Goal: Task Accomplishment & Management: Complete application form

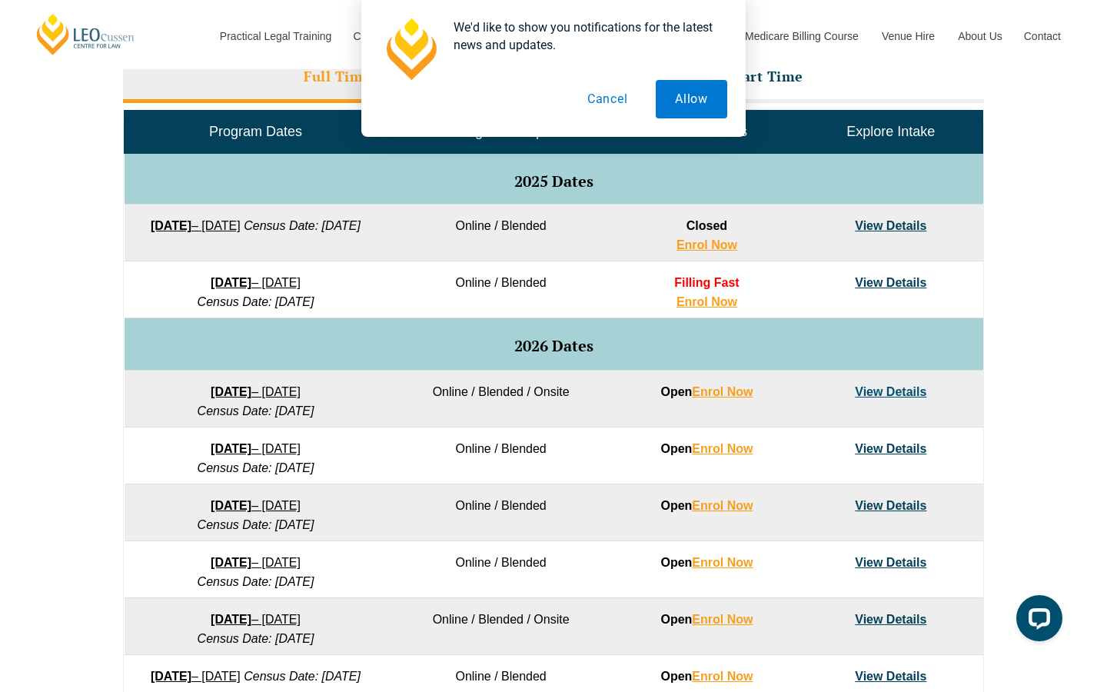
scroll to position [742, 0]
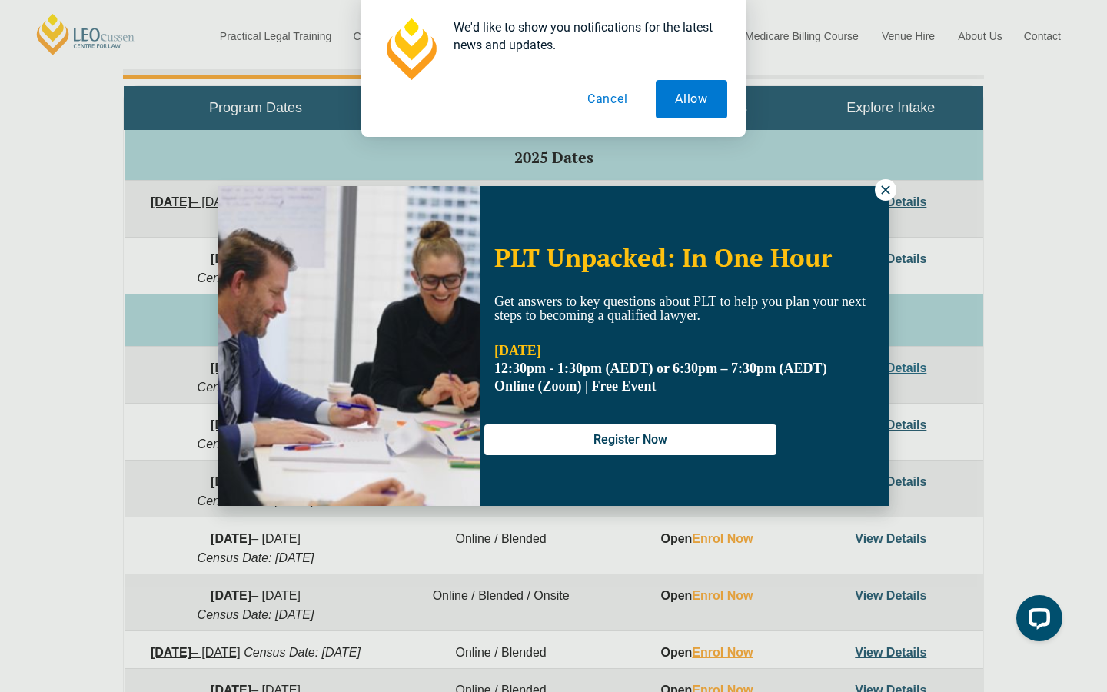
click at [889, 190] on icon at bounding box center [885, 190] width 14 height 14
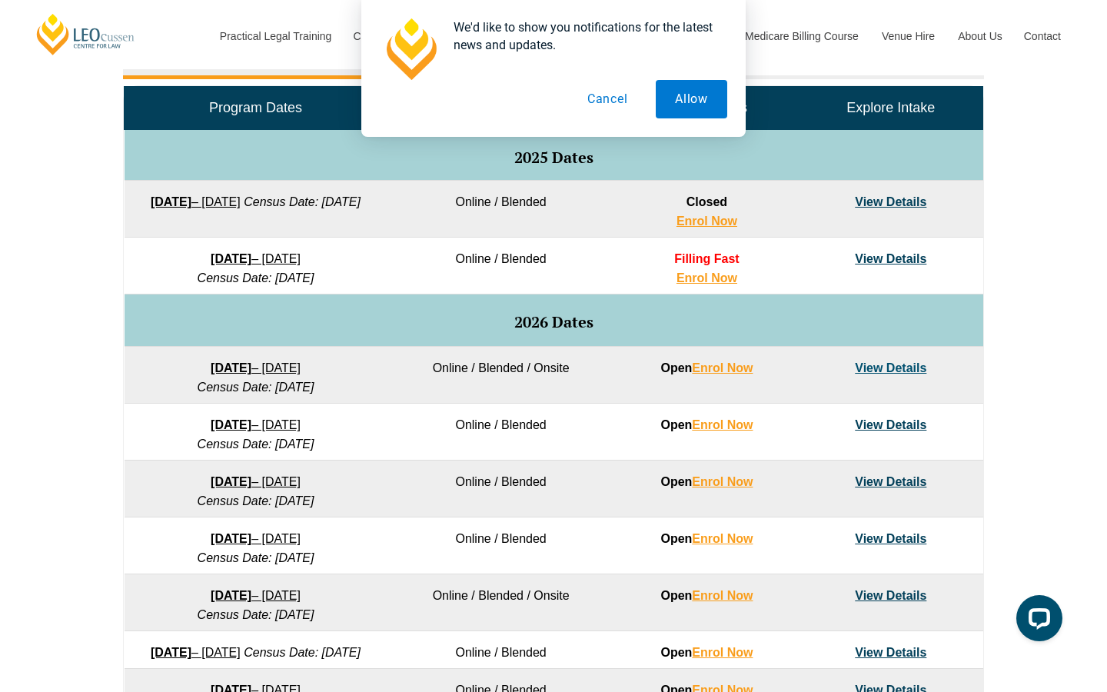
drag, startPoint x: 341, startPoint y: 450, endPoint x: 158, endPoint y: 430, distance: 184.7
click at [158, 430] on td "16 February 2026 – 3 July 2026 Census Date: 16 March 2026" at bounding box center [255, 431] width 263 height 57
click at [346, 502] on td "23 March 2026 – 7 August 2026 Census Date: 20 April 2026" at bounding box center [255, 488] width 263 height 57
drag, startPoint x: 342, startPoint y: 507, endPoint x: 152, endPoint y: 481, distance: 191.6
click at [152, 481] on td "23 March 2026 – 7 August 2026 Census Date: 20 April 2026" at bounding box center [255, 488] width 263 height 57
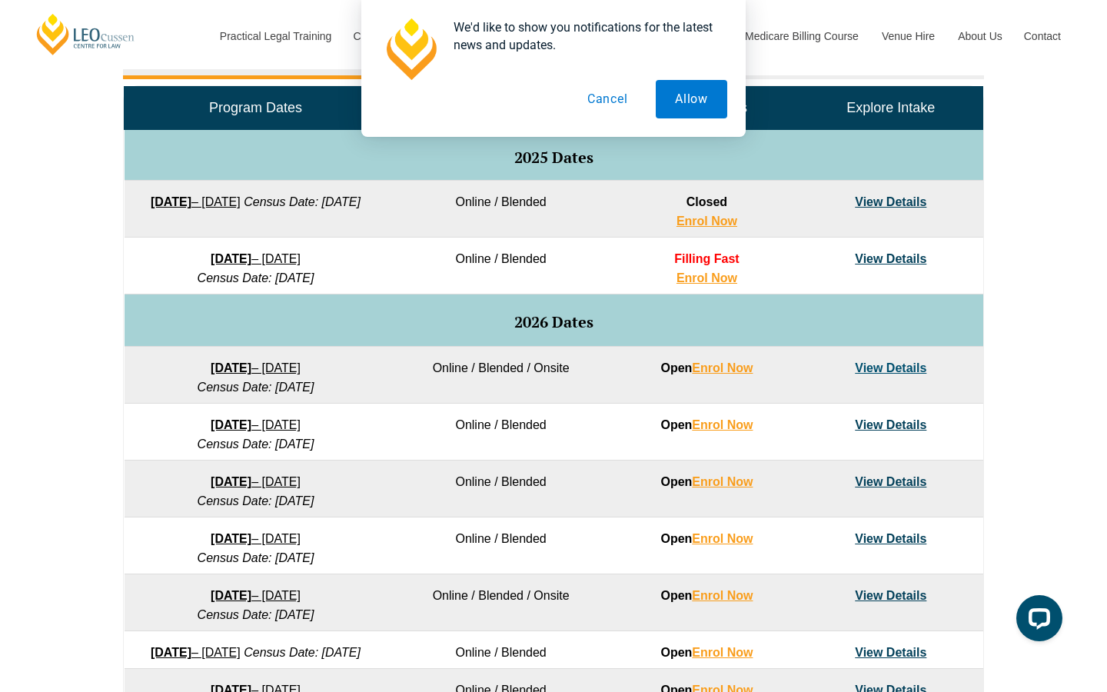
click at [954, 487] on td "View Details" at bounding box center [890, 488] width 184 height 57
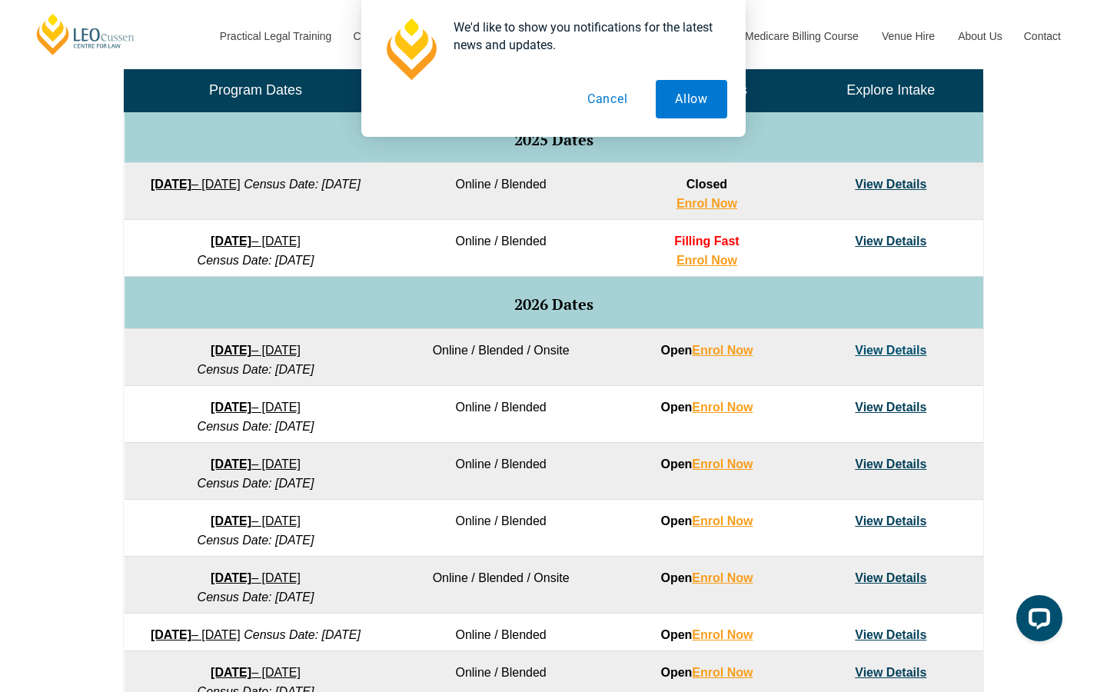
scroll to position [762, 0]
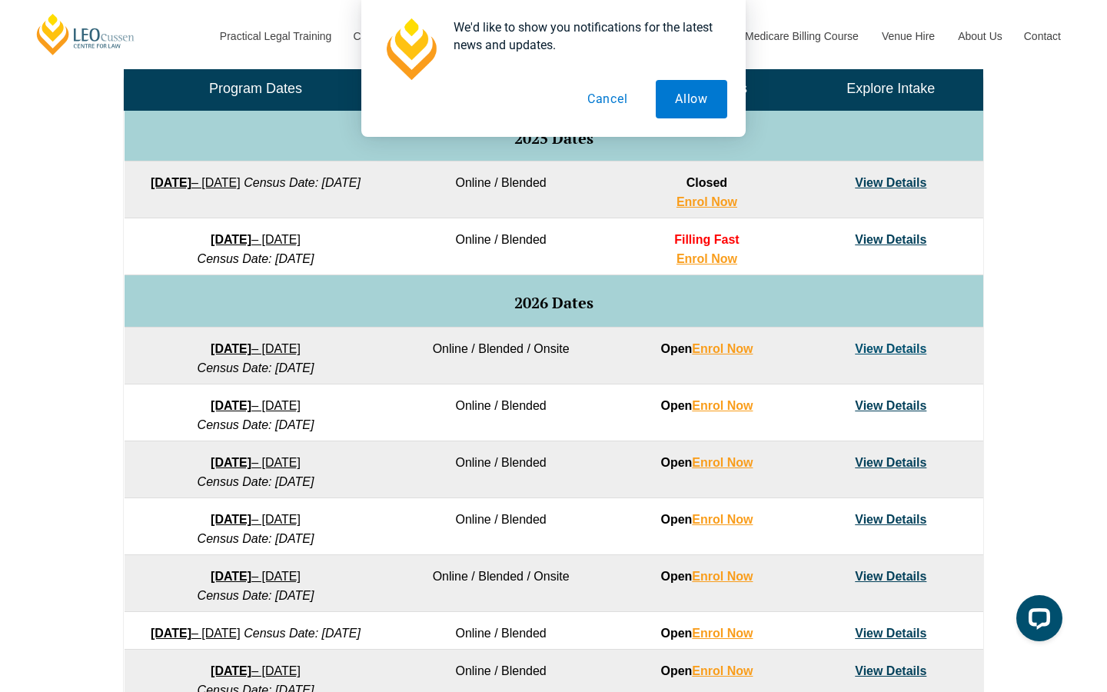
click at [905, 464] on link "View Details" at bounding box center [890, 462] width 71 height 13
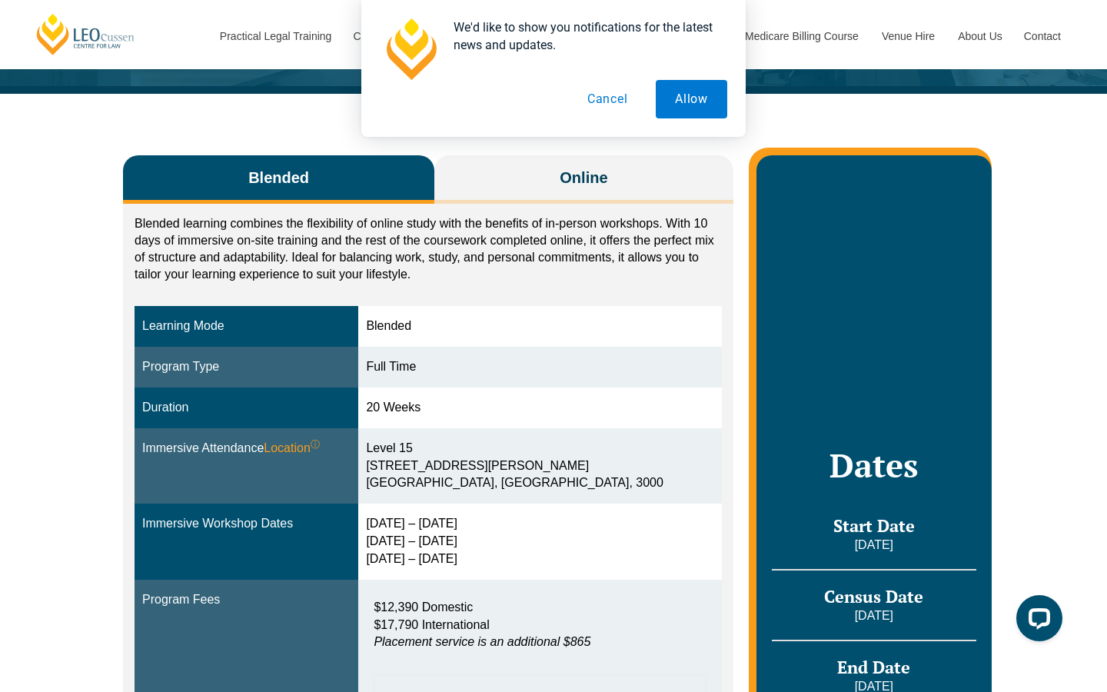
scroll to position [191, 0]
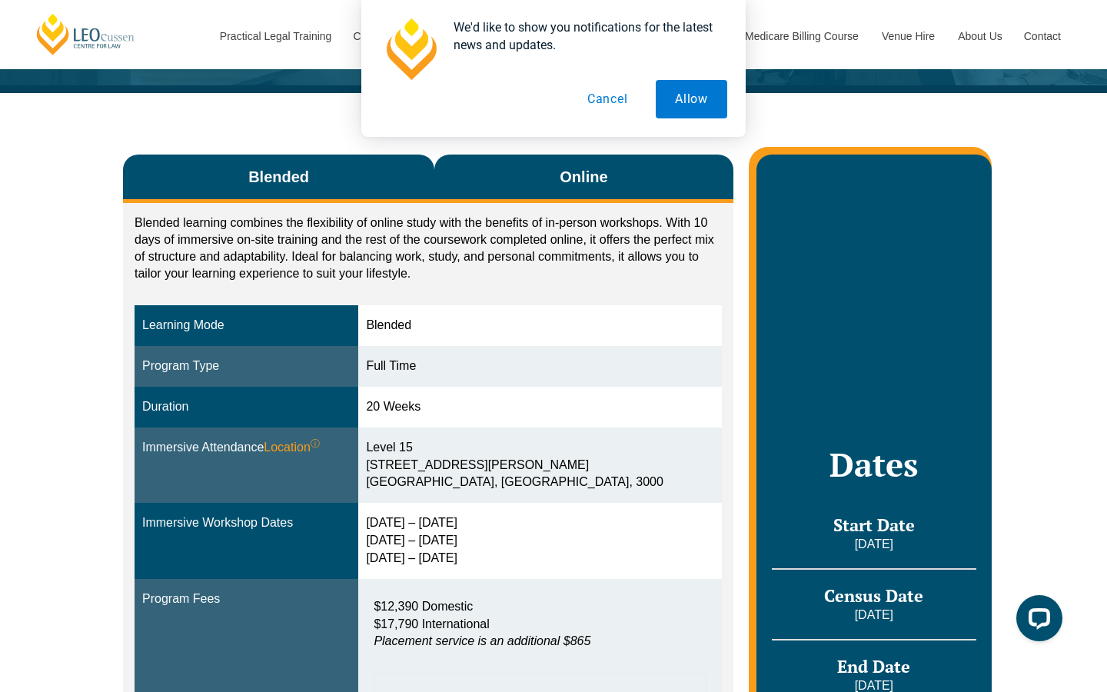
click at [513, 154] on button "Online" at bounding box center [583, 178] width 299 height 48
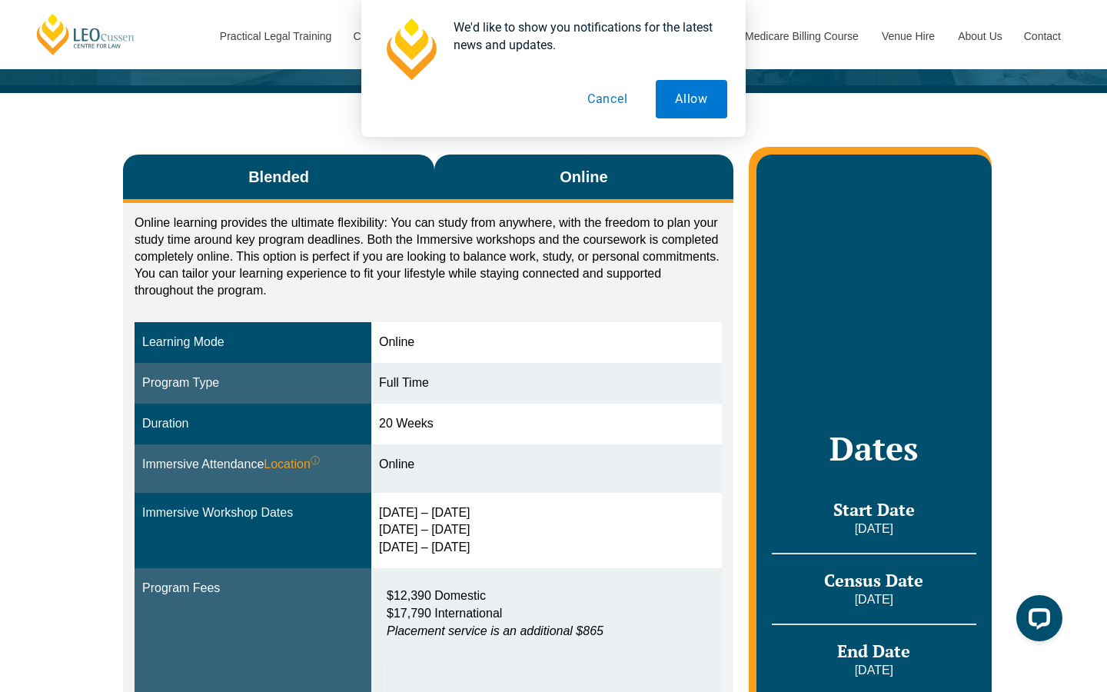
click at [408, 171] on button "Blended" at bounding box center [278, 178] width 311 height 48
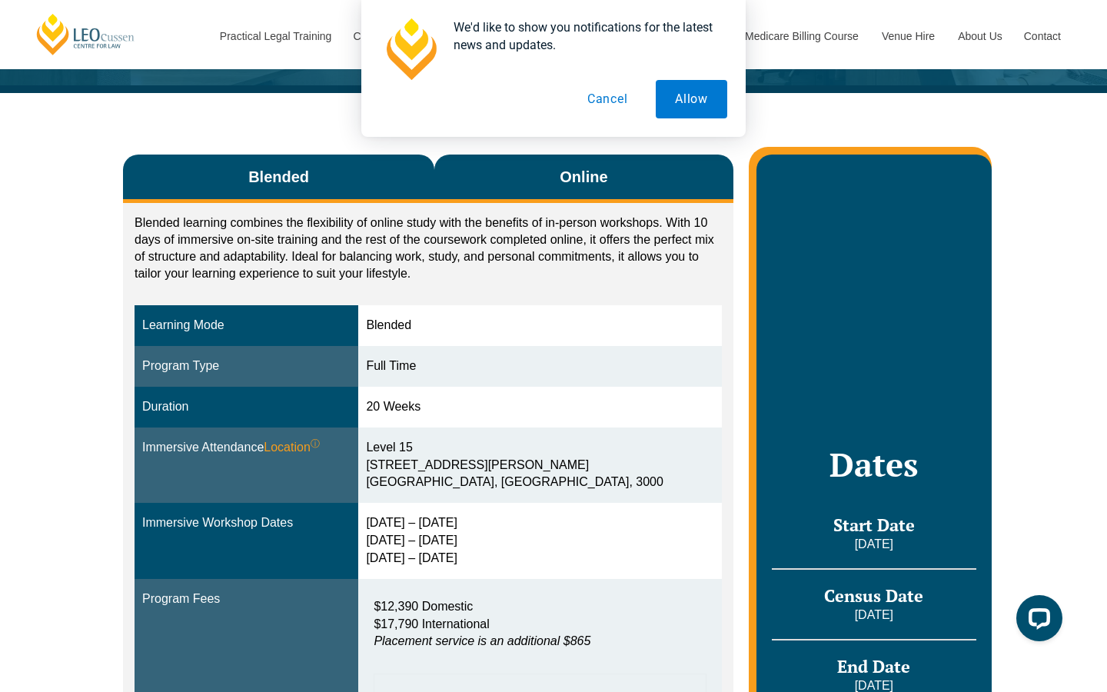
click at [517, 171] on button "Online" at bounding box center [583, 178] width 299 height 48
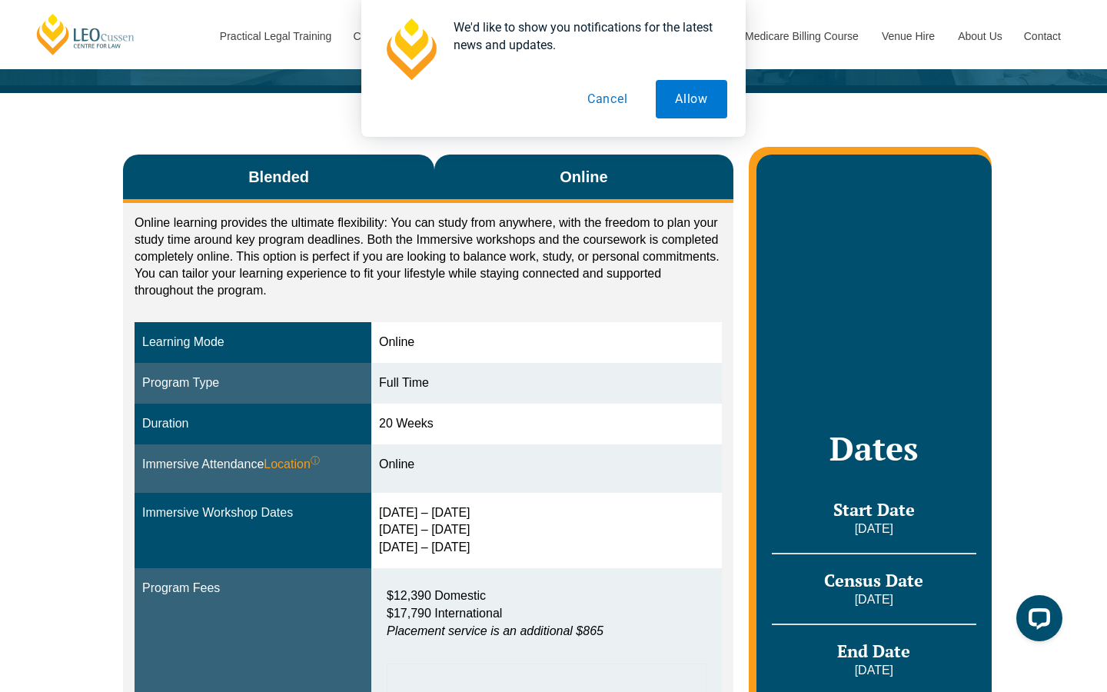
click at [395, 184] on button "Blended" at bounding box center [278, 178] width 311 height 48
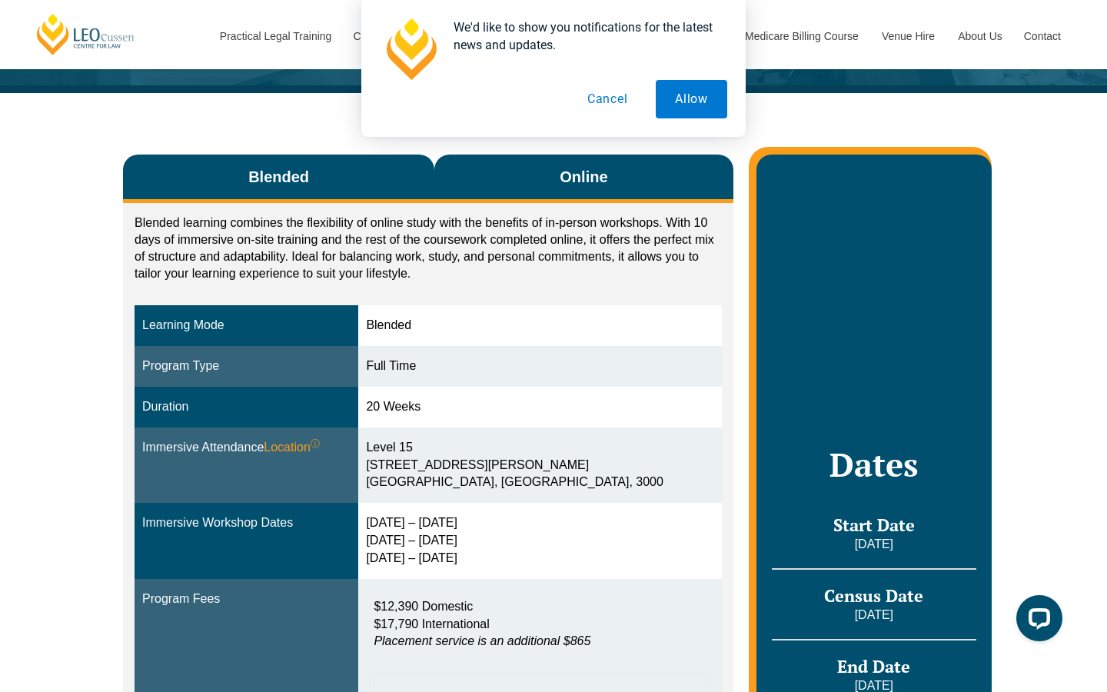
click at [481, 184] on button "Online" at bounding box center [583, 178] width 299 height 48
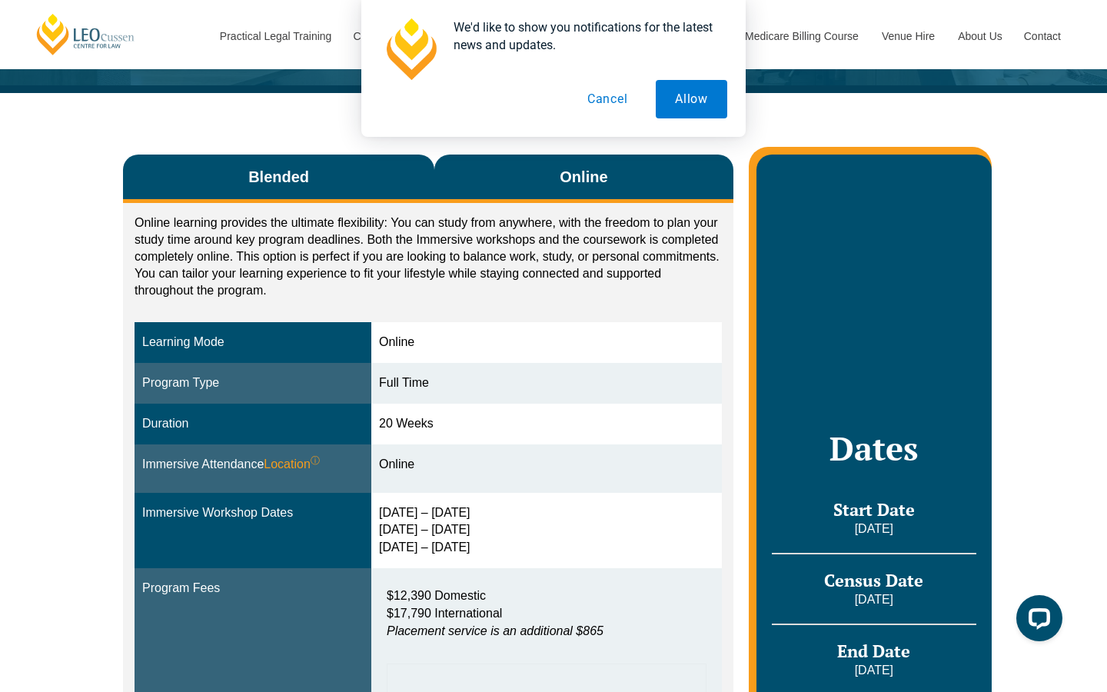
click at [359, 185] on button "Blended" at bounding box center [278, 178] width 311 height 48
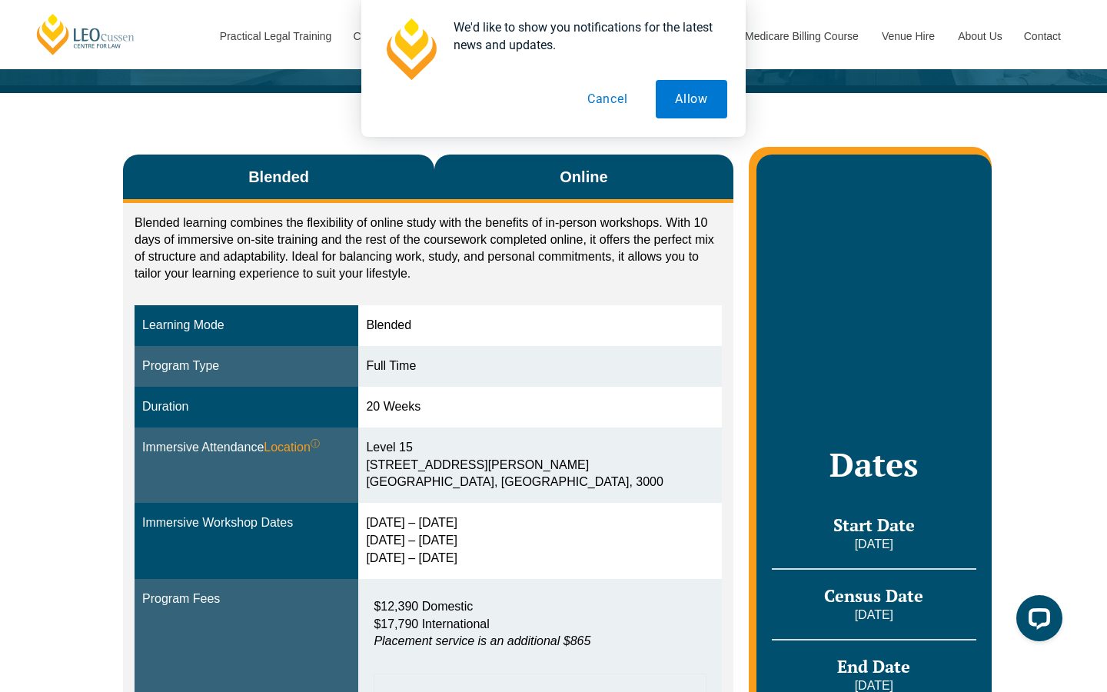
click at [477, 181] on button "Online" at bounding box center [583, 178] width 299 height 48
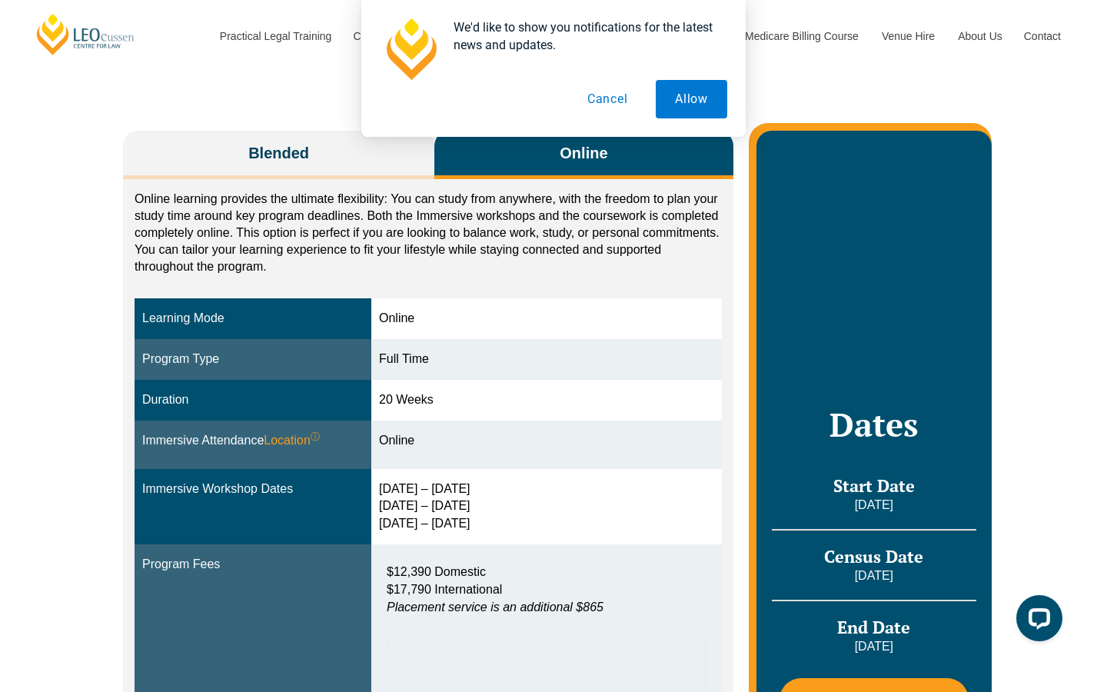
scroll to position [219, 0]
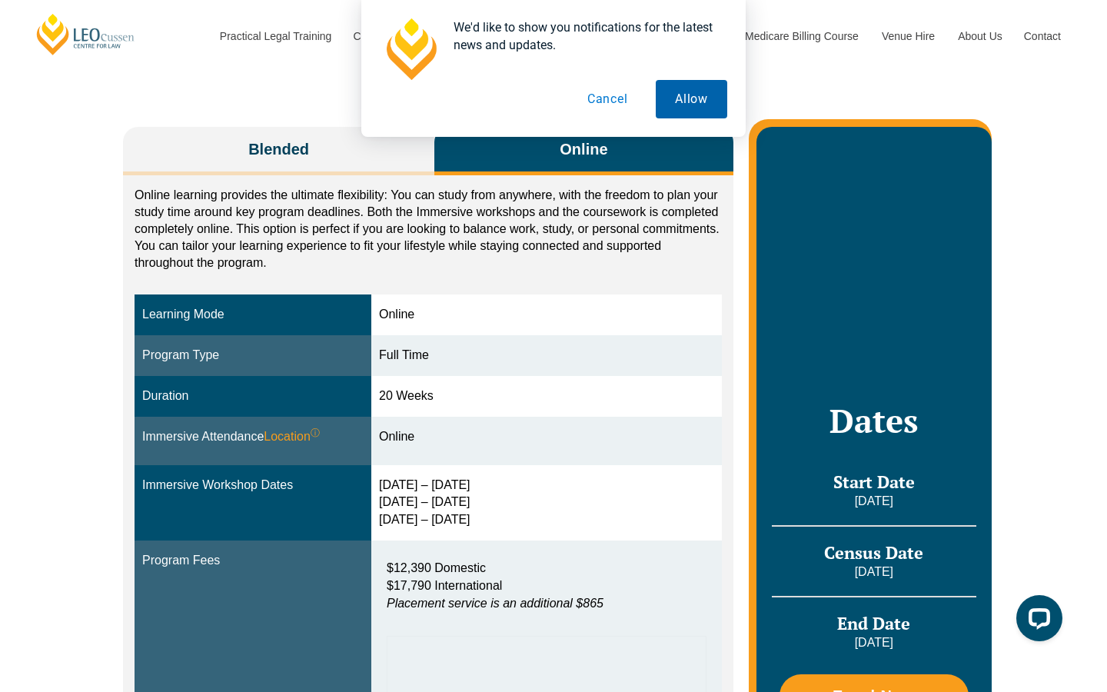
click at [698, 101] on button "Allow" at bounding box center [691, 99] width 71 height 38
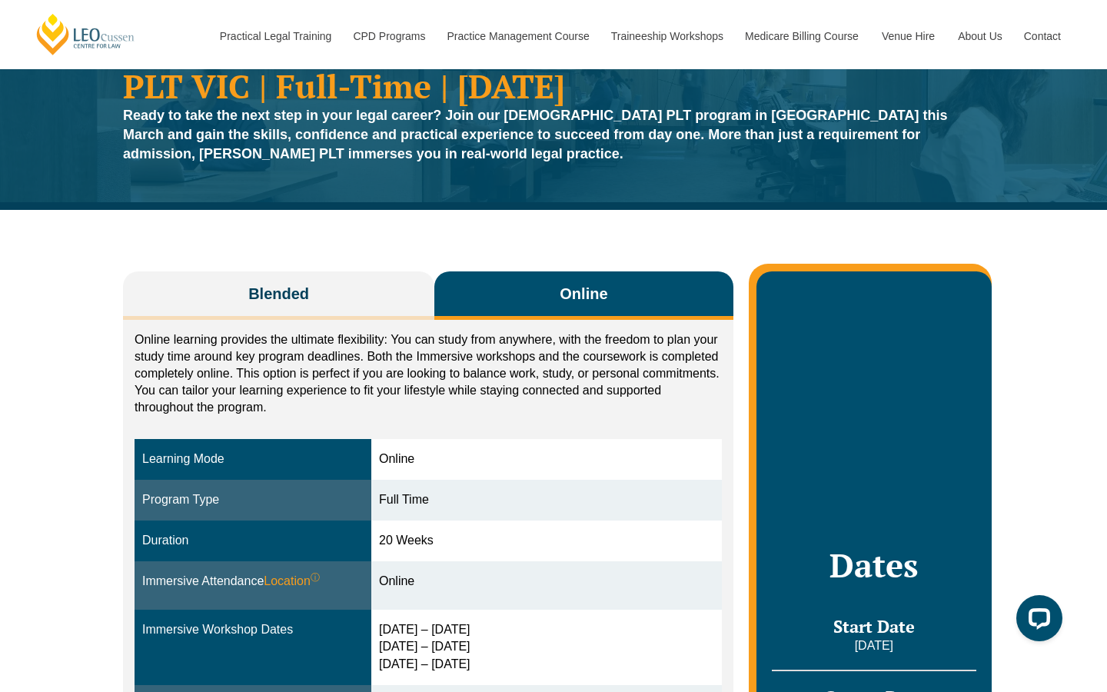
scroll to position [24, 0]
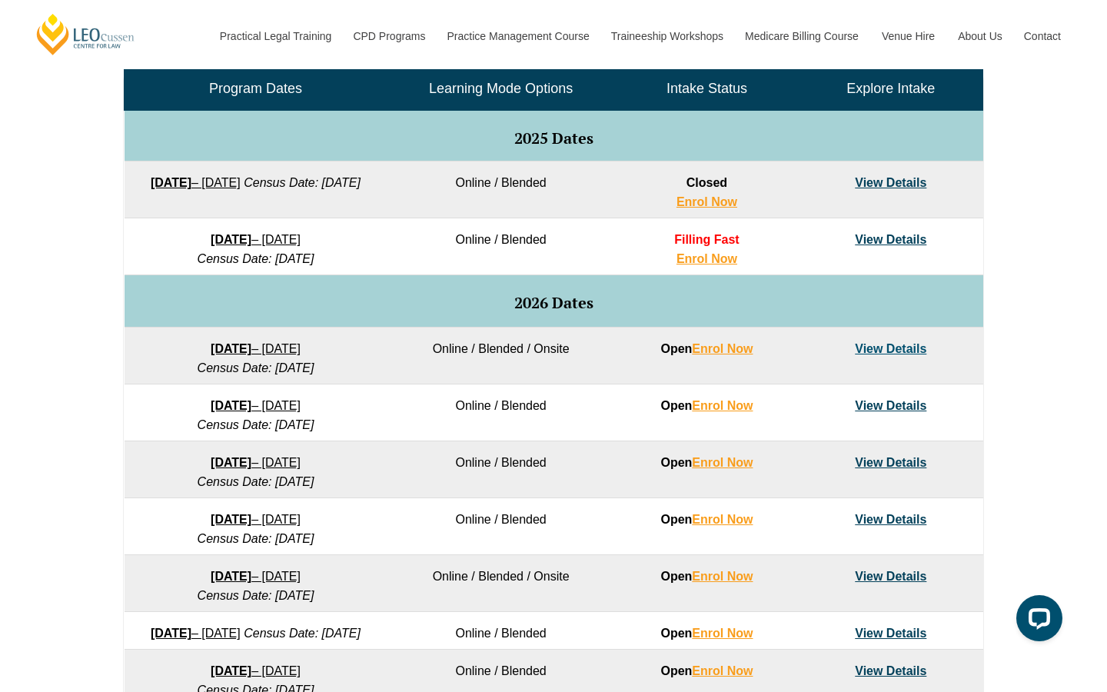
drag, startPoint x: 350, startPoint y: 462, endPoint x: 164, endPoint y: 464, distance: 186.0
click at [164, 464] on td "23 March 2026 – 7 August 2026 Census Date: 20 April 2026" at bounding box center [255, 469] width 263 height 57
copy link "23 March 2026 – 7 August 2026"
click at [885, 466] on link "View Details" at bounding box center [890, 462] width 71 height 13
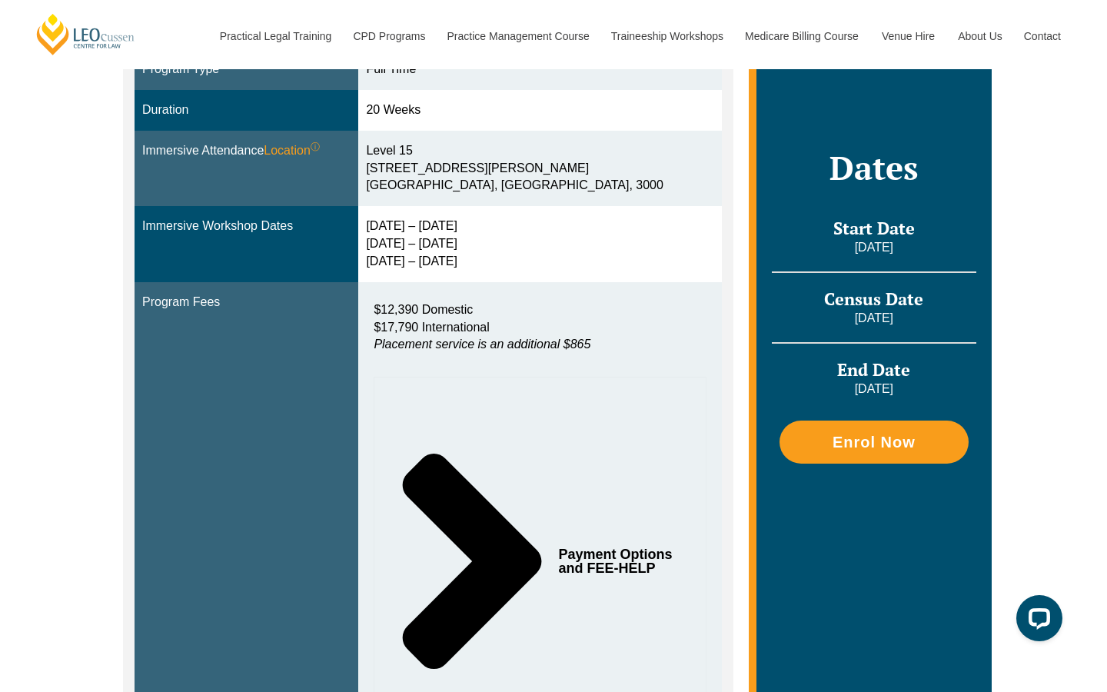
scroll to position [464, 0]
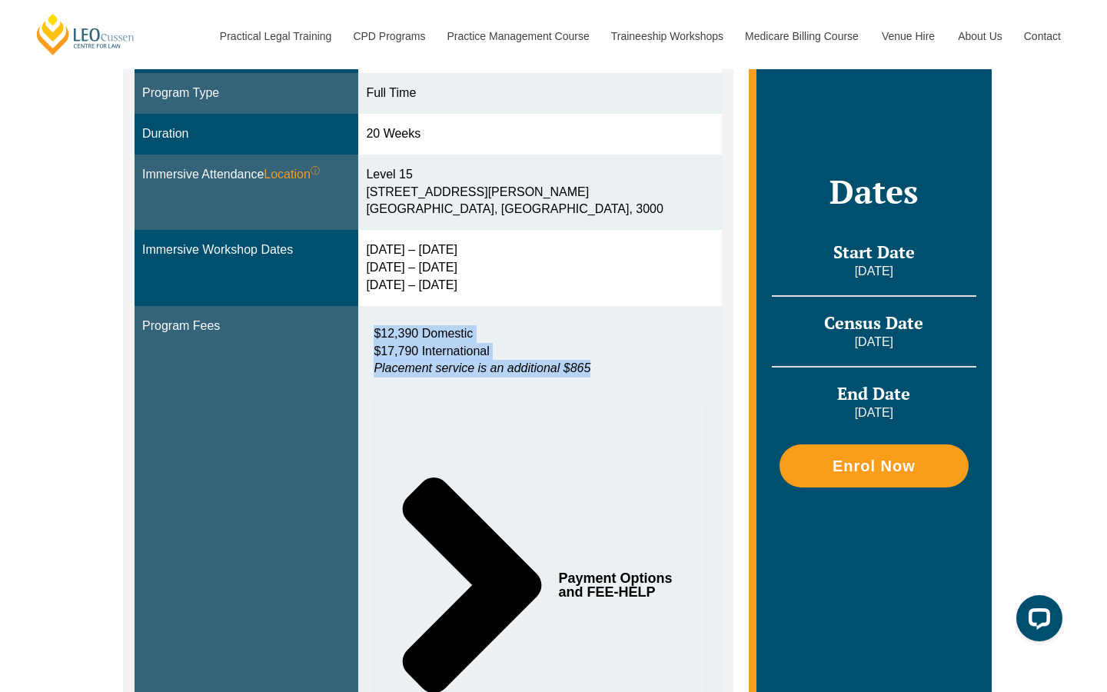
drag, startPoint x: 613, startPoint y: 370, endPoint x: 383, endPoint y: 333, distance: 232.0
click at [383, 333] on div "$12,390 Domestic $17,790 International Placement service is an additional $865" at bounding box center [539, 355] width 347 height 76
copy p "$12,390 Domestic $17,790 International Placement service is an additional $865"
